Goal: Task Accomplishment & Management: Use online tool/utility

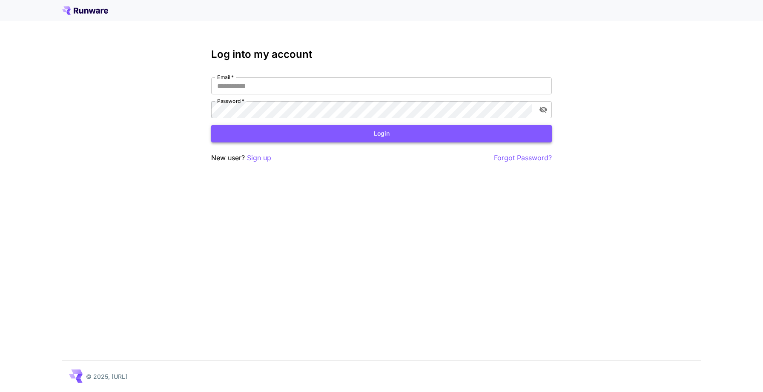
type input "**********"
click at [392, 136] on button "Login" at bounding box center [381, 133] width 340 height 17
click at [749, 14] on icon "close" at bounding box center [751, 13] width 6 height 7
click at [543, 108] on icon "toggle password visibility" at bounding box center [543, 110] width 8 height 7
click at [543, 108] on icon "toggle password visibility" at bounding box center [543, 110] width 8 height 6
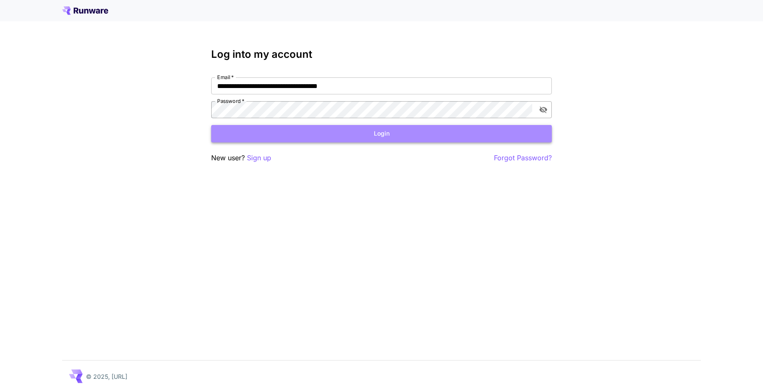
click at [380, 136] on button "Login" at bounding box center [381, 133] width 340 height 17
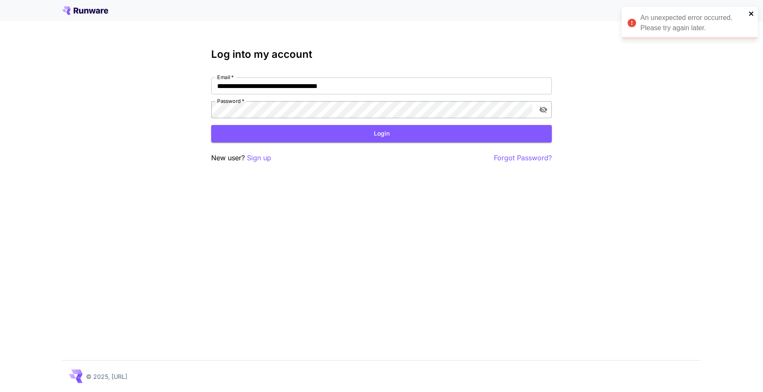
click at [749, 12] on icon "close" at bounding box center [751, 13] width 6 height 7
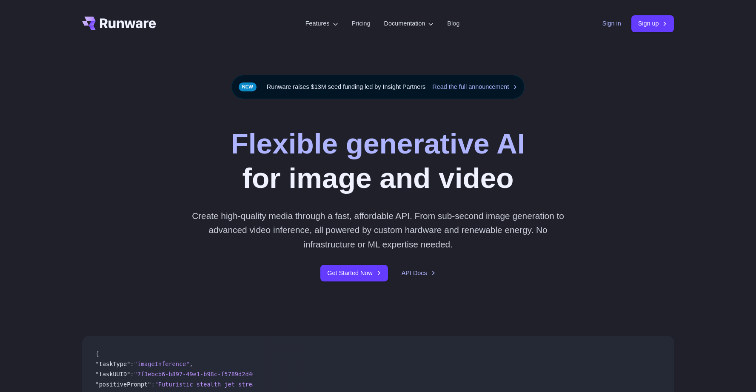
click at [608, 23] on link "Sign in" at bounding box center [612, 24] width 19 height 10
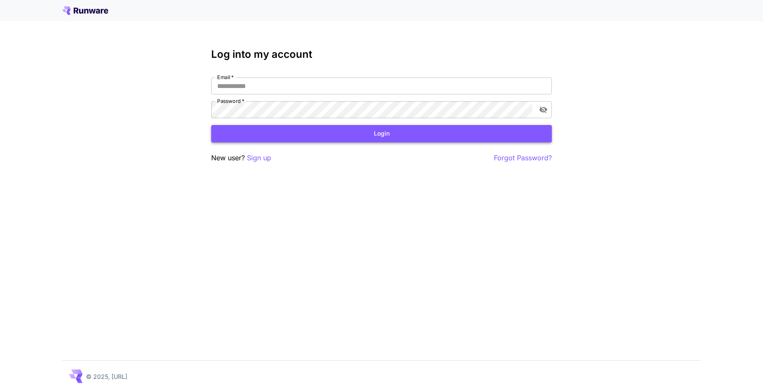
type input "**********"
click at [320, 130] on button "Login" at bounding box center [381, 133] width 340 height 17
click at [538, 107] on button "toggle password visibility" at bounding box center [542, 109] width 15 height 15
click at [521, 157] on p "Forgot Password?" at bounding box center [523, 158] width 58 height 11
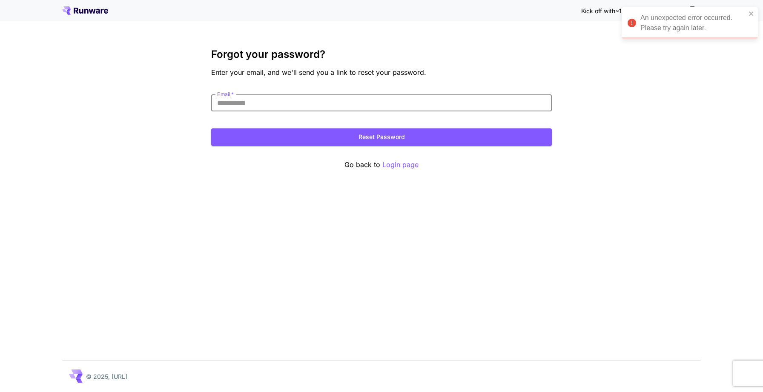
click at [267, 102] on input "Email   *" at bounding box center [381, 102] width 340 height 17
type input "**********"
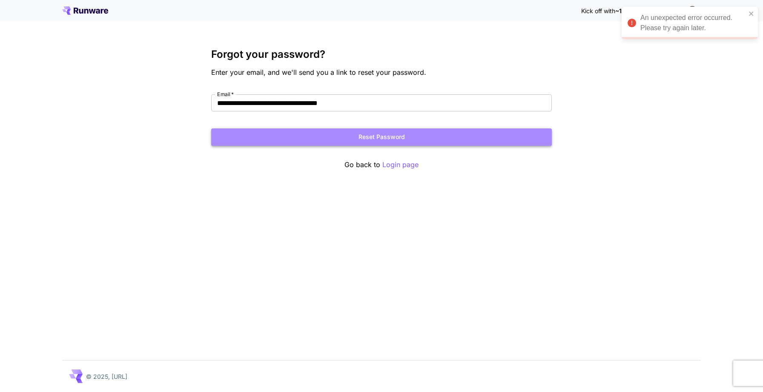
click at [373, 136] on button "Reset Password" at bounding box center [381, 137] width 340 height 17
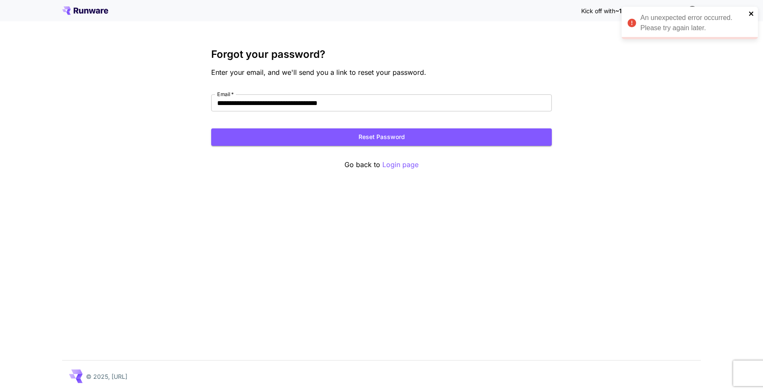
click at [749, 13] on icon "close" at bounding box center [751, 13] width 6 height 7
click at [646, 13] on span "~1000 free images! 🎈" at bounding box center [647, 10] width 65 height 7
drag, startPoint x: 591, startPoint y: 14, endPoint x: 714, endPoint y: 4, distance: 123.9
click at [714, 4] on div "Kick off with ~1000 free images! 🎈" at bounding box center [381, 10] width 763 height 21
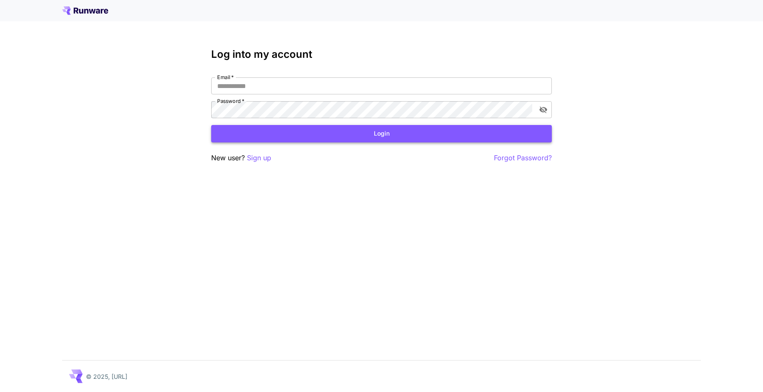
type input "**********"
click at [377, 132] on button "Login" at bounding box center [381, 133] width 340 height 17
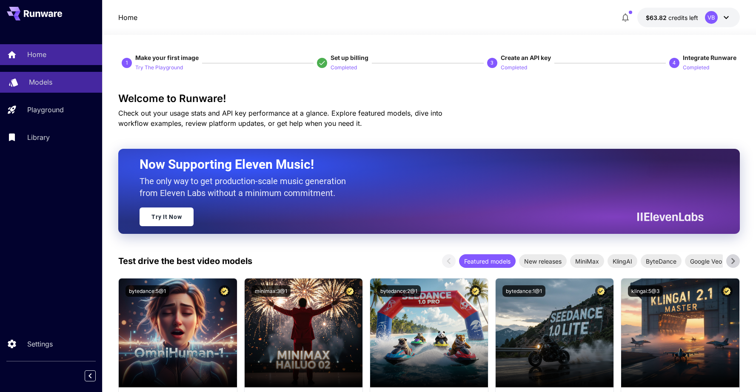
click at [40, 85] on p "Models" at bounding box center [40, 82] width 23 height 10
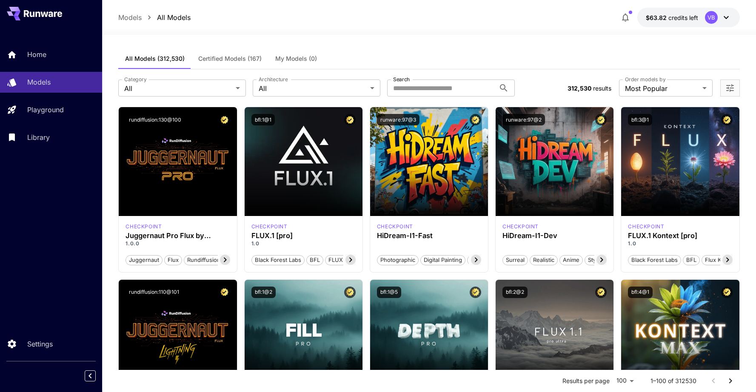
click at [697, 18] on span "credits left" at bounding box center [684, 17] width 30 height 7
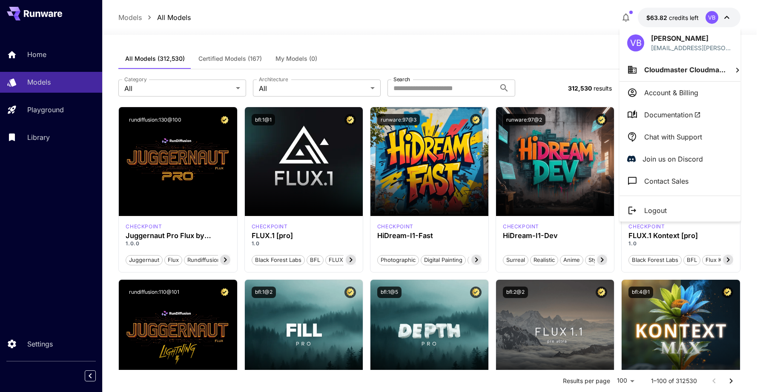
click at [661, 97] on p "Account & Billing" at bounding box center [671, 93] width 54 height 10
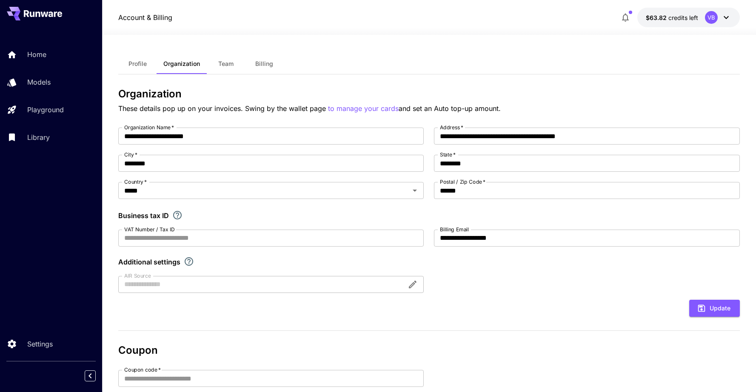
click at [221, 63] on span "Team" at bounding box center [225, 64] width 15 height 8
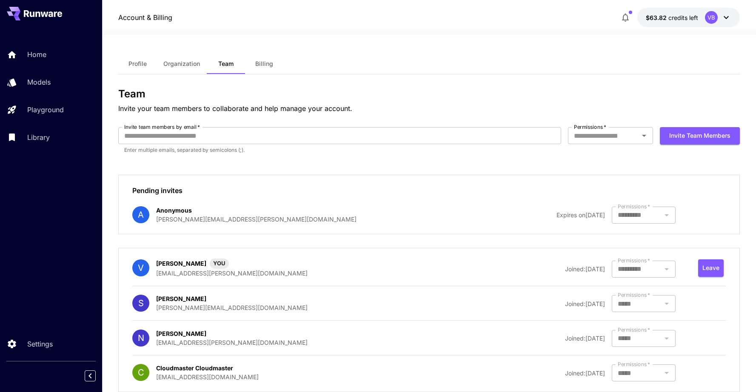
click at [135, 65] on span "Profile" at bounding box center [138, 64] width 18 height 8
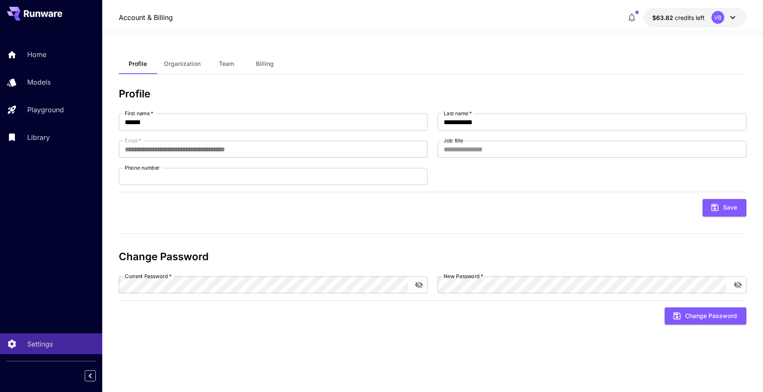
click at [275, 60] on button "Billing" at bounding box center [265, 64] width 38 height 20
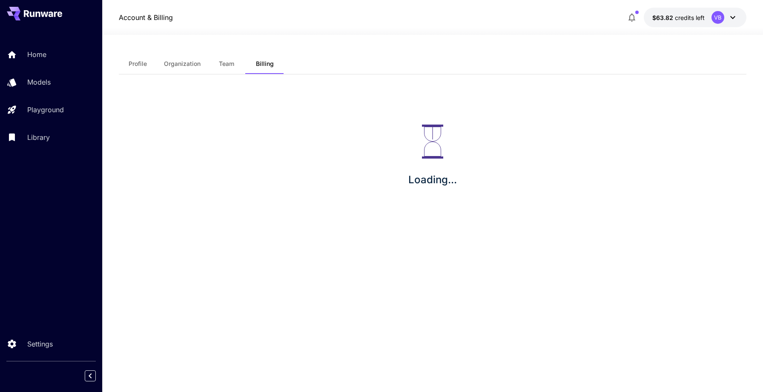
click at [183, 71] on button "Organization" at bounding box center [182, 64] width 50 height 20
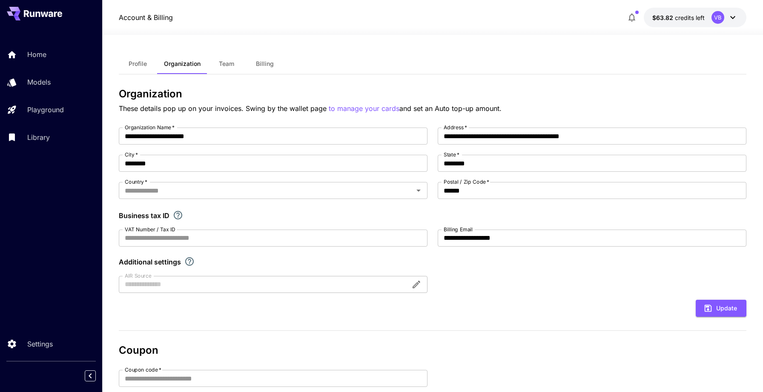
type input "*****"
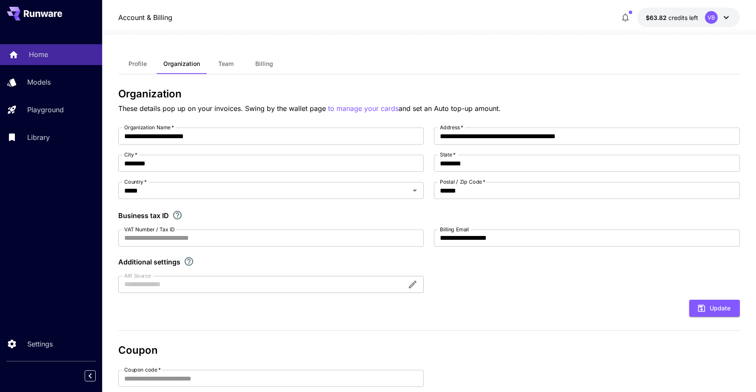
click at [53, 59] on div "Home" at bounding box center [62, 54] width 66 height 10
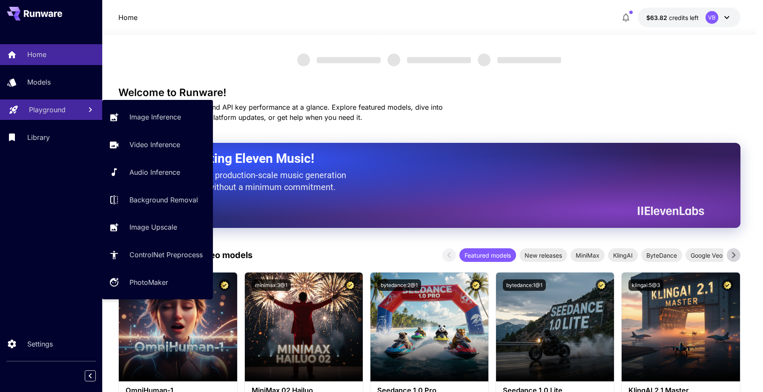
click at [44, 110] on p "Playground" at bounding box center [47, 110] width 37 height 10
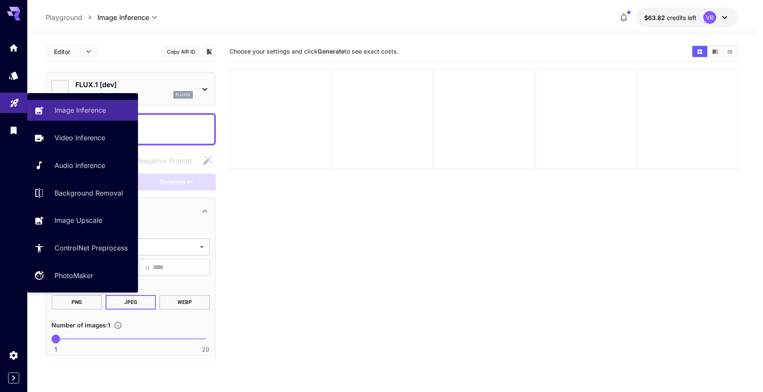
type input "**********"
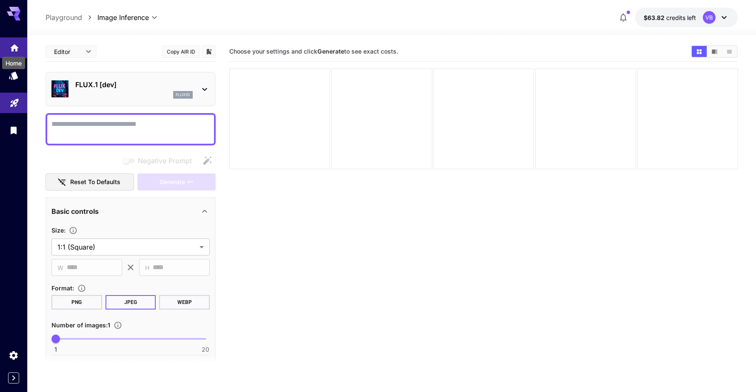
click at [14, 44] on icon "Home" at bounding box center [14, 45] width 9 height 7
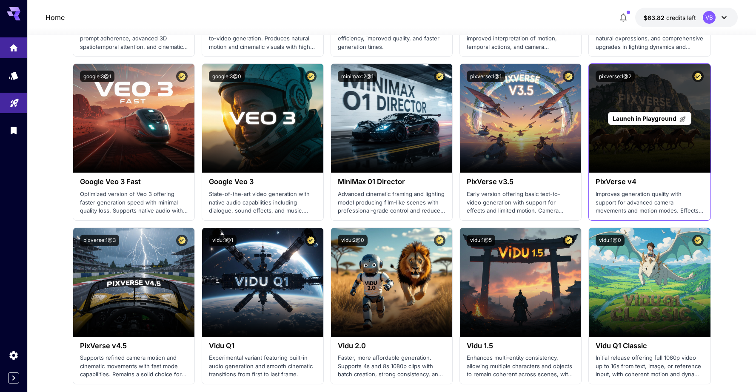
scroll to position [543, 0]
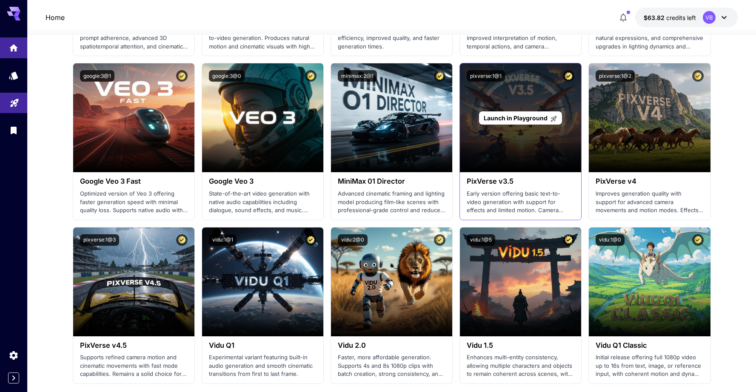
click at [505, 137] on div "Launch in Playground" at bounding box center [520, 117] width 121 height 109
click at [520, 120] on span "Launch in Playground" at bounding box center [516, 117] width 64 height 7
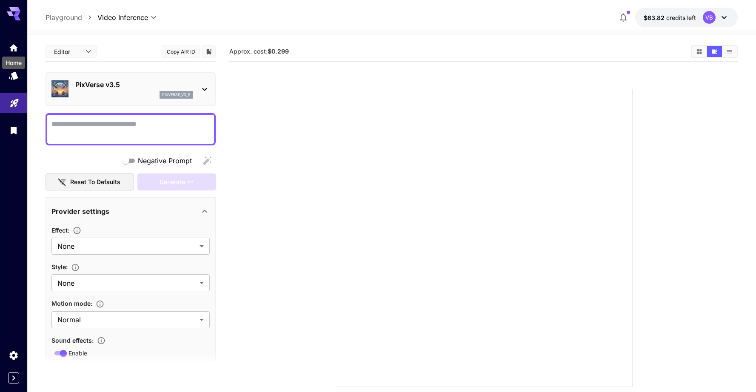
click at [9, 55] on div "Home" at bounding box center [13, 60] width 25 height 19
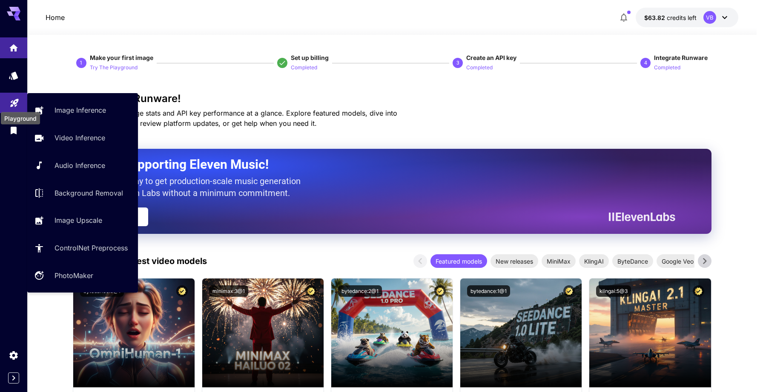
click at [10, 105] on icon "Playground" at bounding box center [14, 100] width 10 height 10
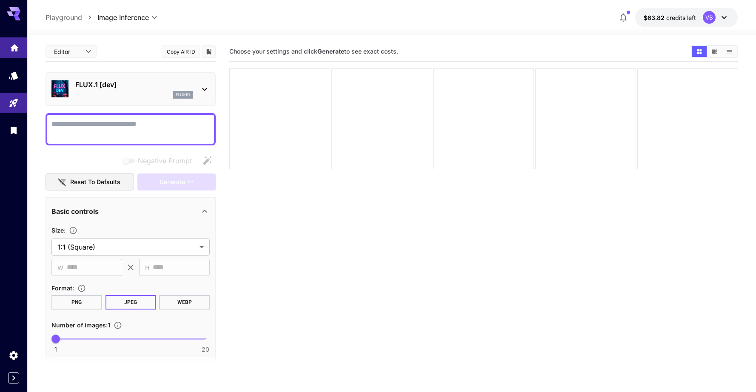
click at [16, 49] on icon "Home" at bounding box center [14, 46] width 10 height 10
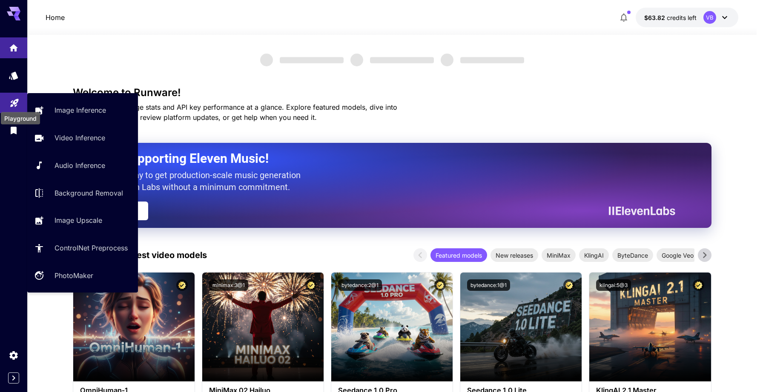
click at [12, 103] on icon "Playground" at bounding box center [14, 100] width 10 height 10
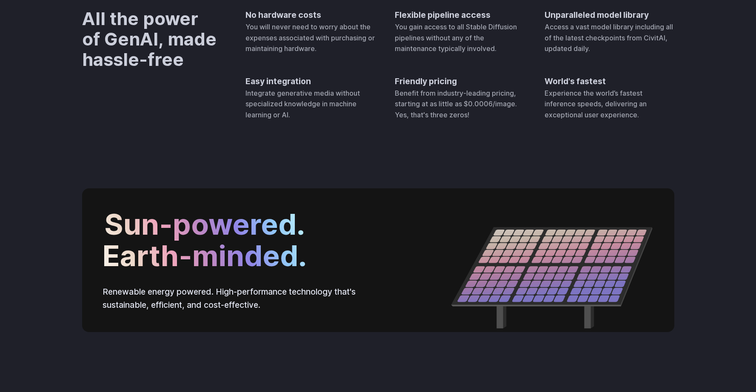
scroll to position [3254, 0]
